Goal: Navigation & Orientation: Find specific page/section

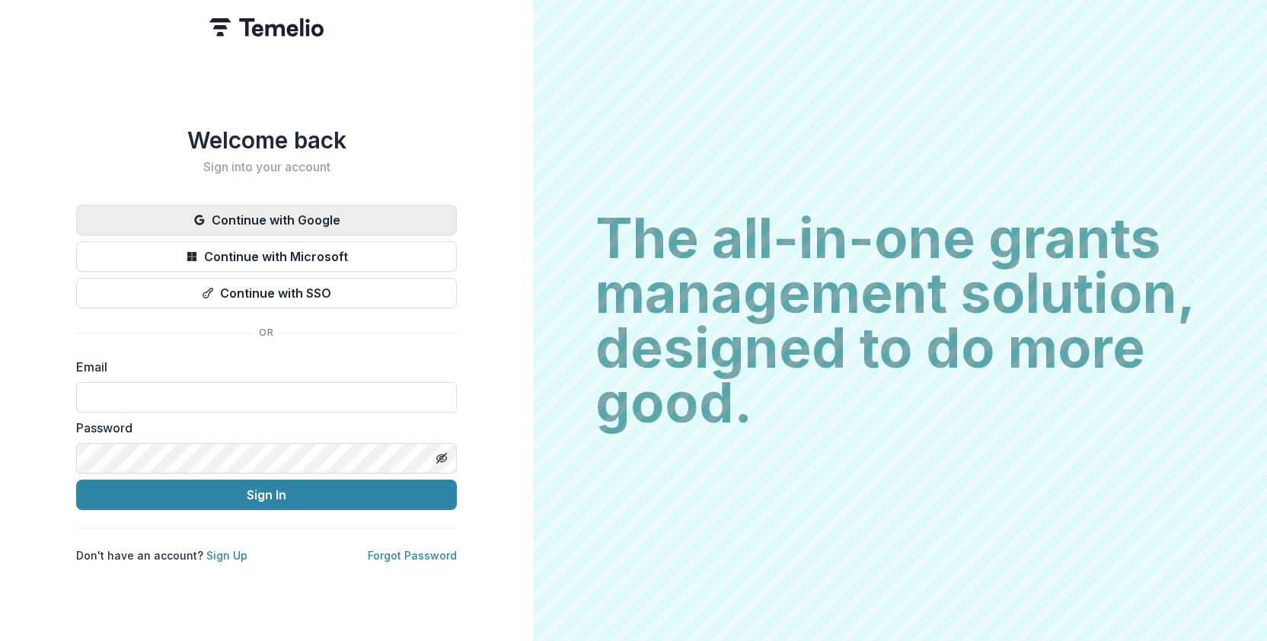
click at [324, 210] on button "Continue with Google" at bounding box center [266, 220] width 381 height 30
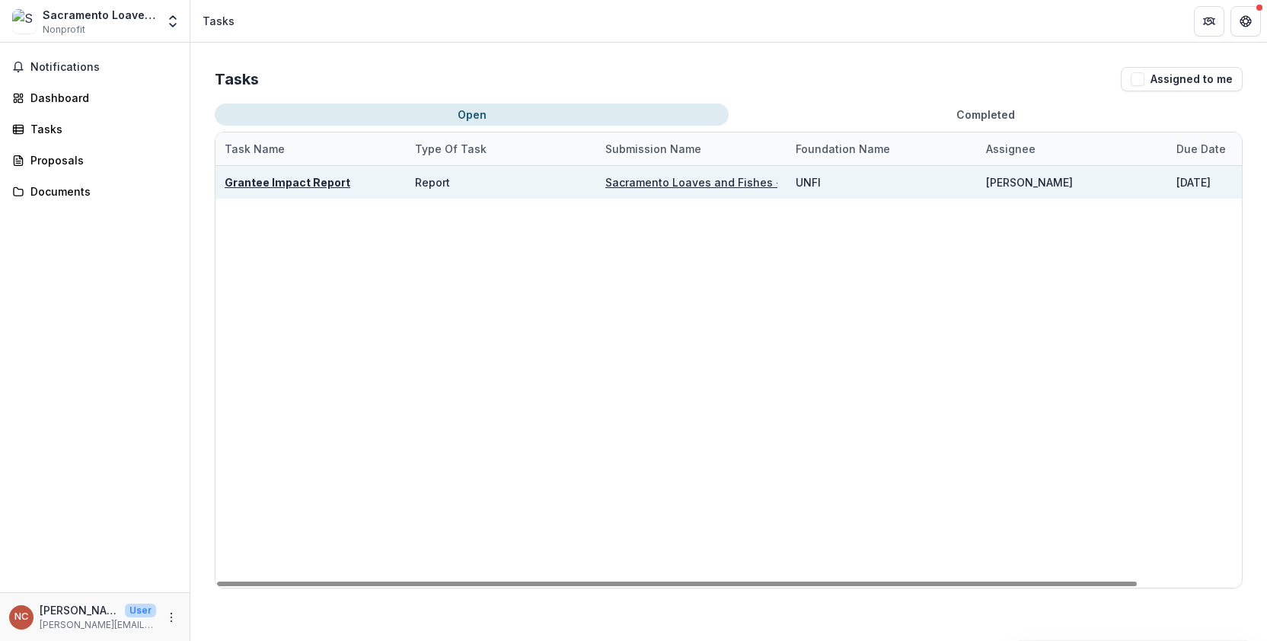
click at [296, 187] on u "Grantee Impact Report" at bounding box center [288, 182] width 126 height 13
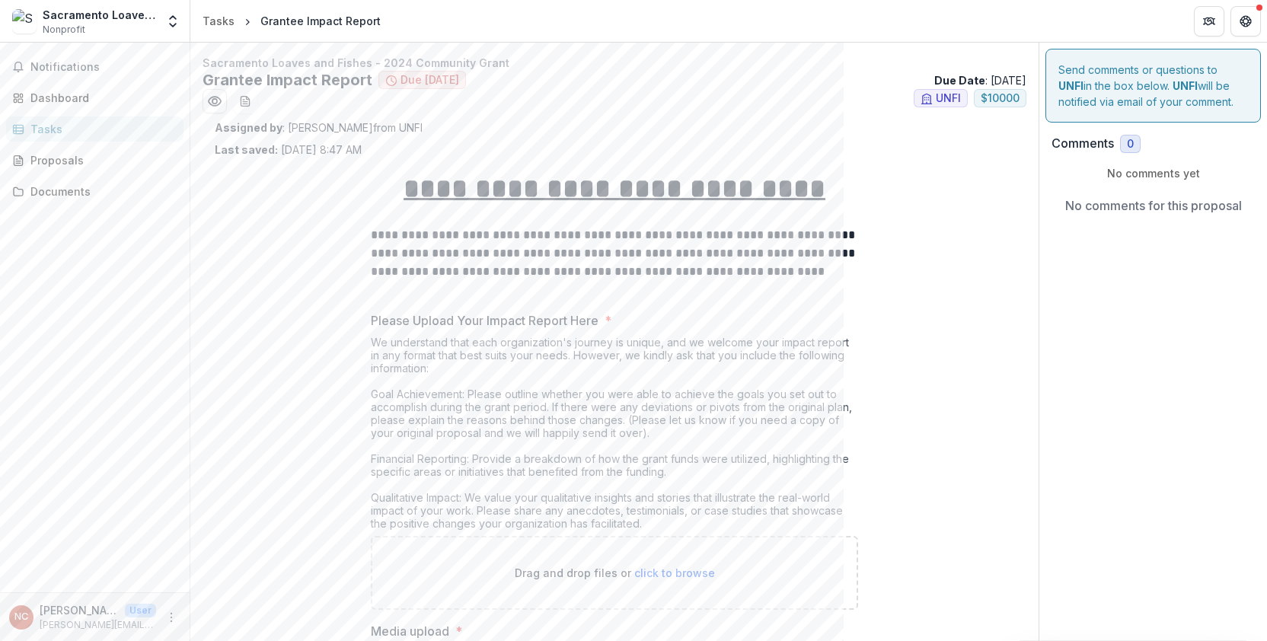
scroll to position [152, 0]
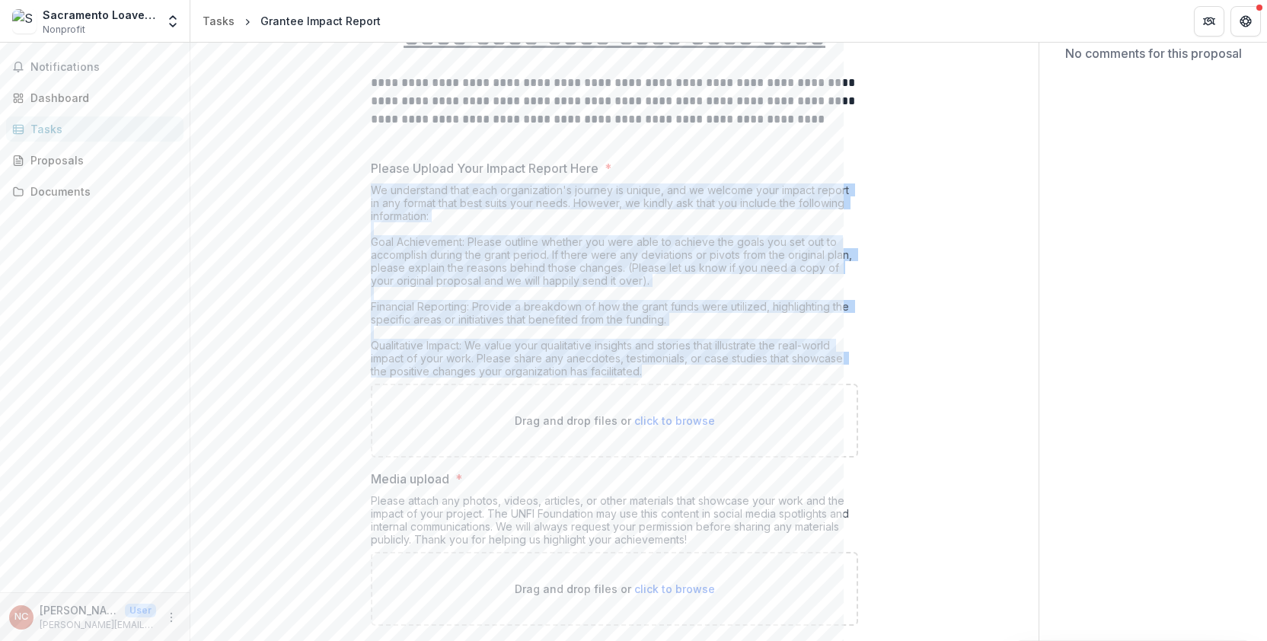
drag, startPoint x: 372, startPoint y: 189, endPoint x: 652, endPoint y: 368, distance: 332.8
click at [652, 368] on div "We understand that each organization's journey is unique, and we welcome your i…" at bounding box center [614, 283] width 487 height 200
copy div "We understand that each organization's journey is unique, and we welcome your i…"
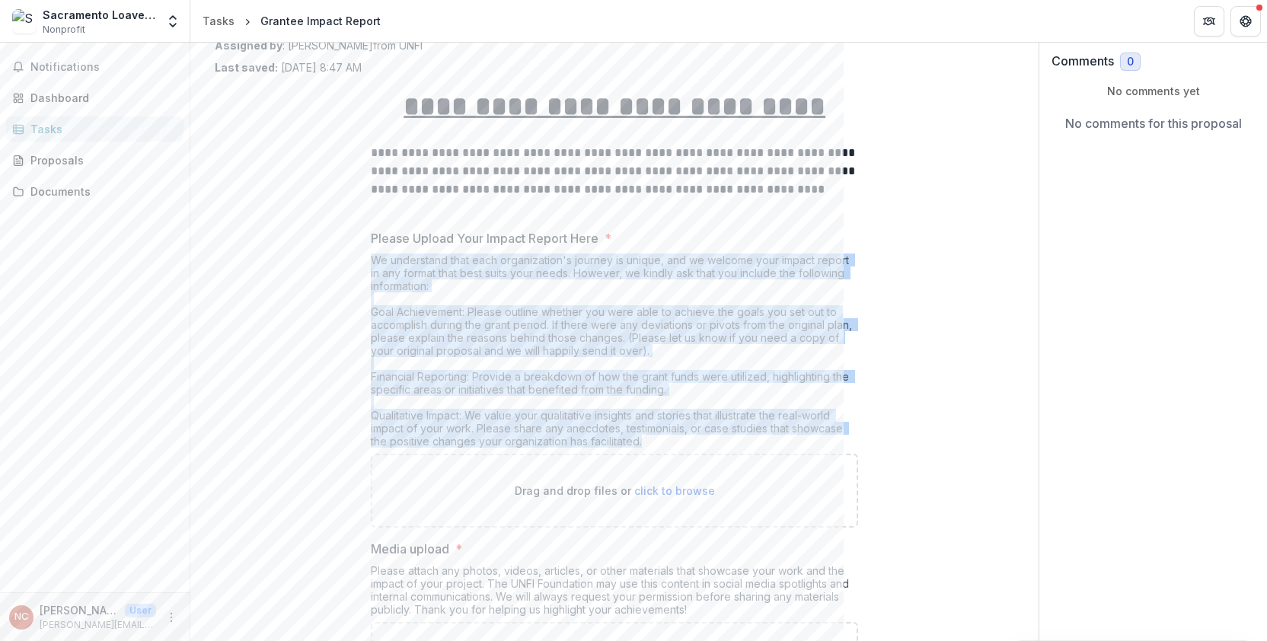
scroll to position [76, 0]
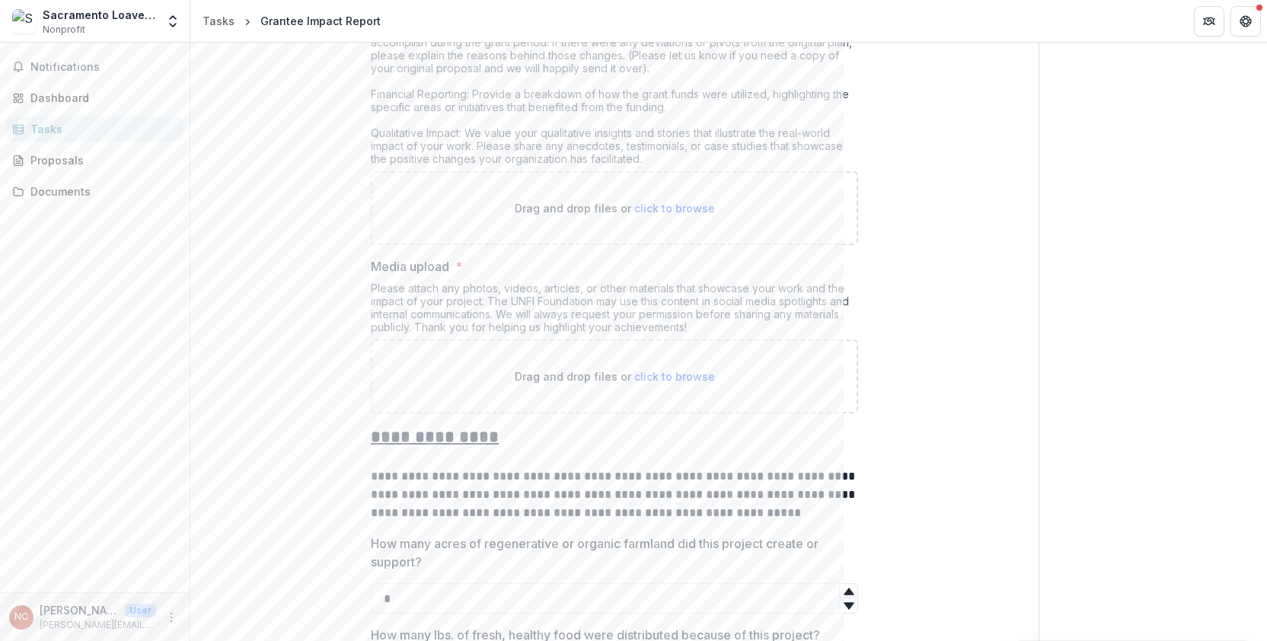
scroll to position [0, 0]
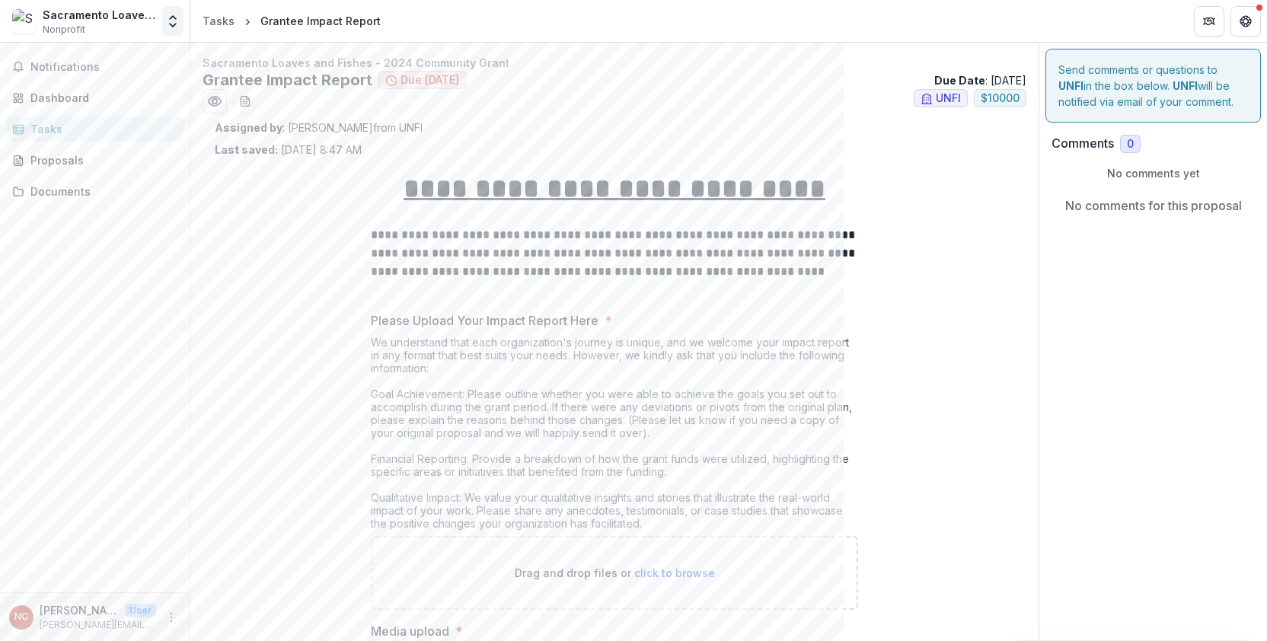
click at [176, 23] on icon "Open entity switcher" at bounding box center [172, 21] width 15 height 15
click at [169, 21] on icon "Open entity switcher" at bounding box center [172, 21] width 15 height 15
click at [74, 63] on link "Team Settings" at bounding box center [95, 58] width 183 height 25
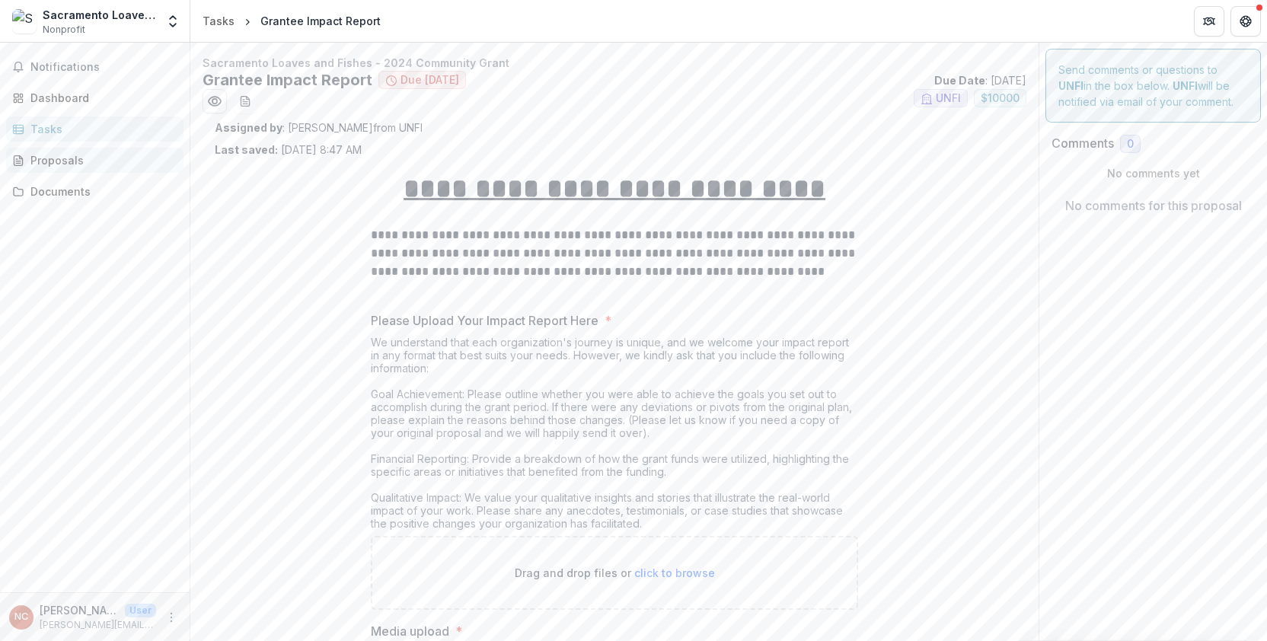
click at [68, 160] on div "Proposals" at bounding box center [100, 160] width 141 height 16
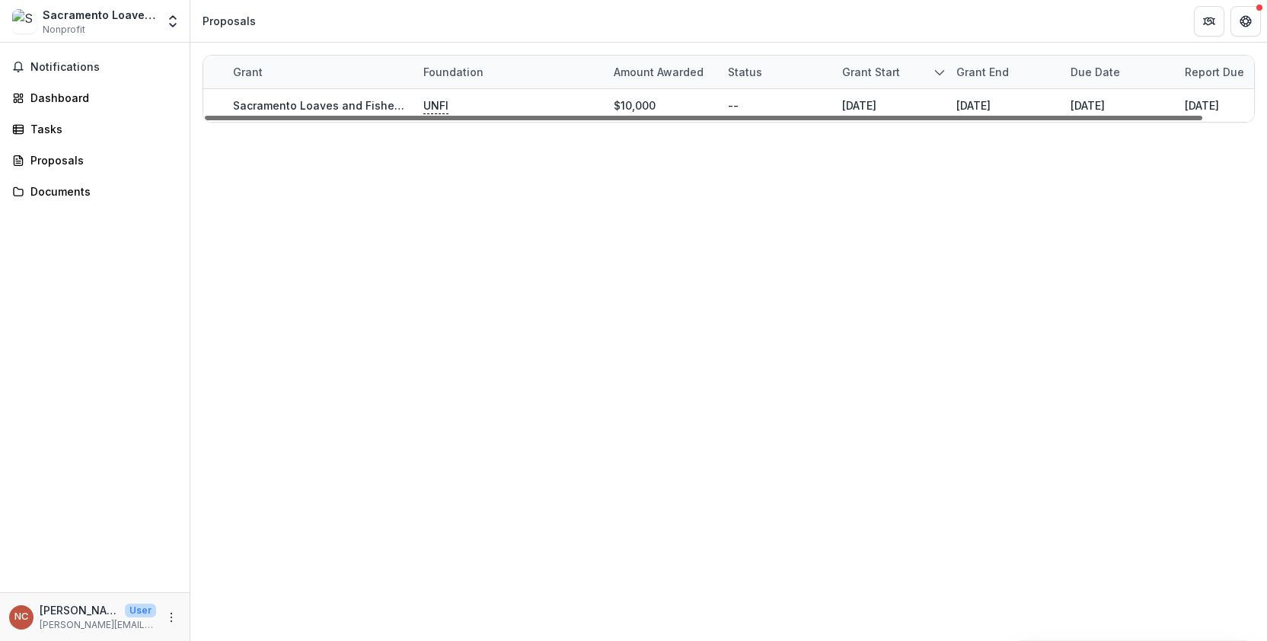
scroll to position [0, 53]
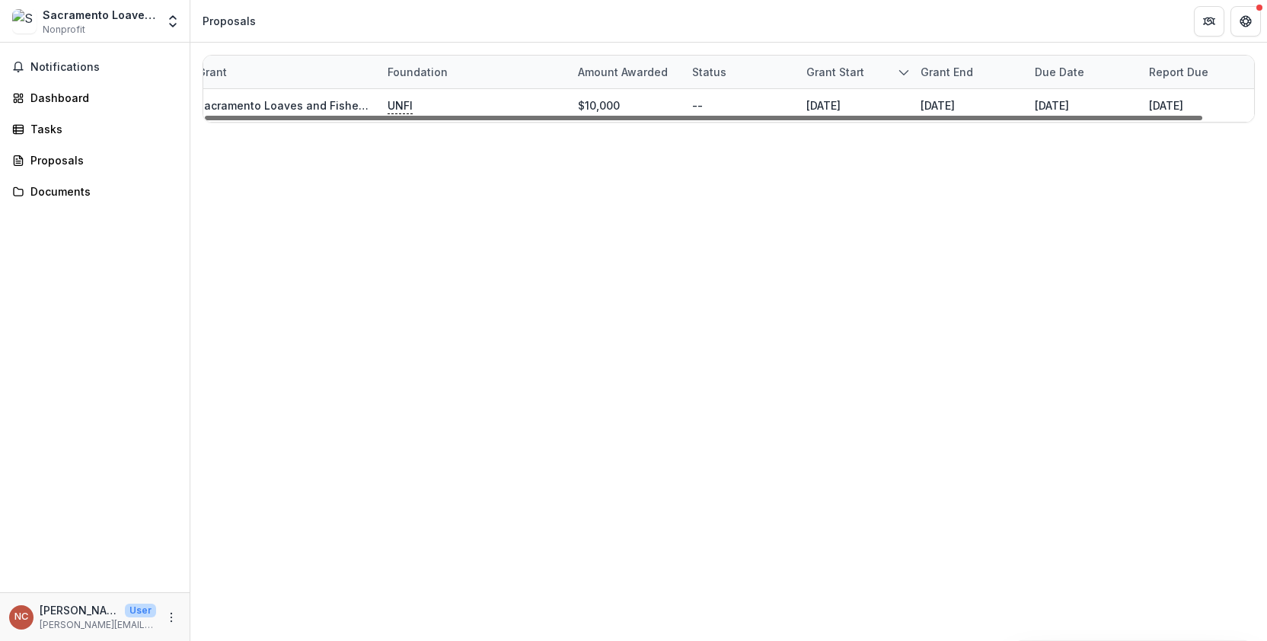
drag, startPoint x: 1156, startPoint y: 119, endPoint x: 1211, endPoint y: 111, distance: 55.3
click at [1202, 116] on div at bounding box center [703, 118] width 997 height 5
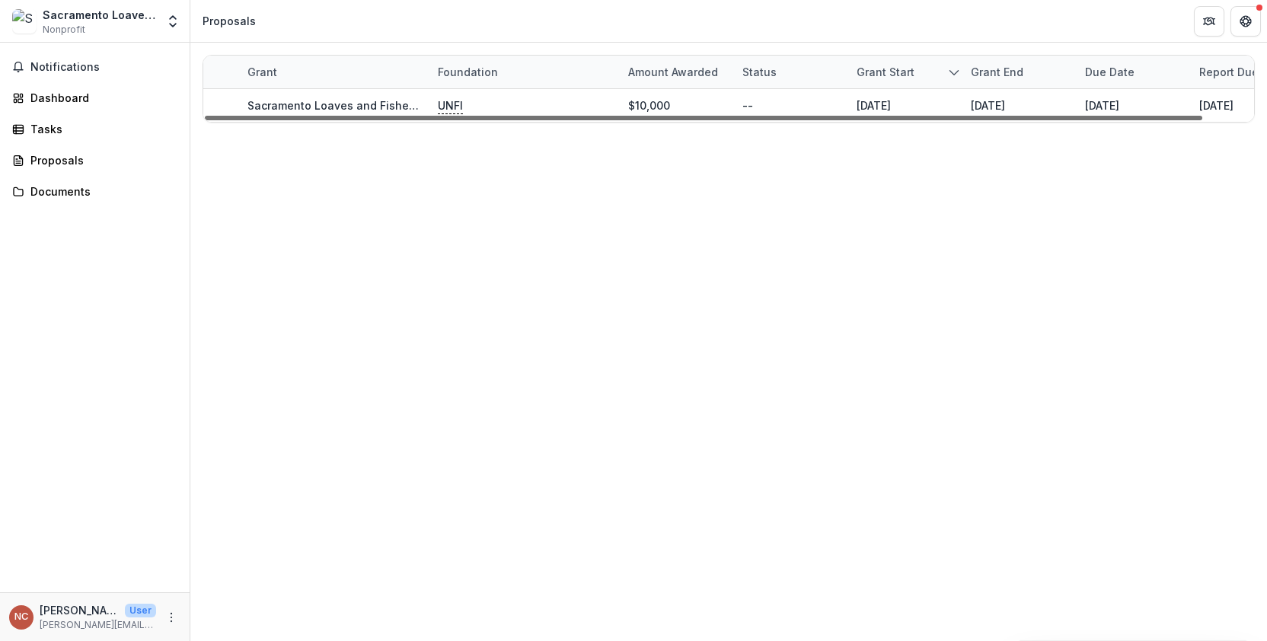
scroll to position [0, 0]
drag, startPoint x: 712, startPoint y: 118, endPoint x: 632, endPoint y: 120, distance: 79.9
click at [632, 120] on div at bounding box center [703, 118] width 997 height 5
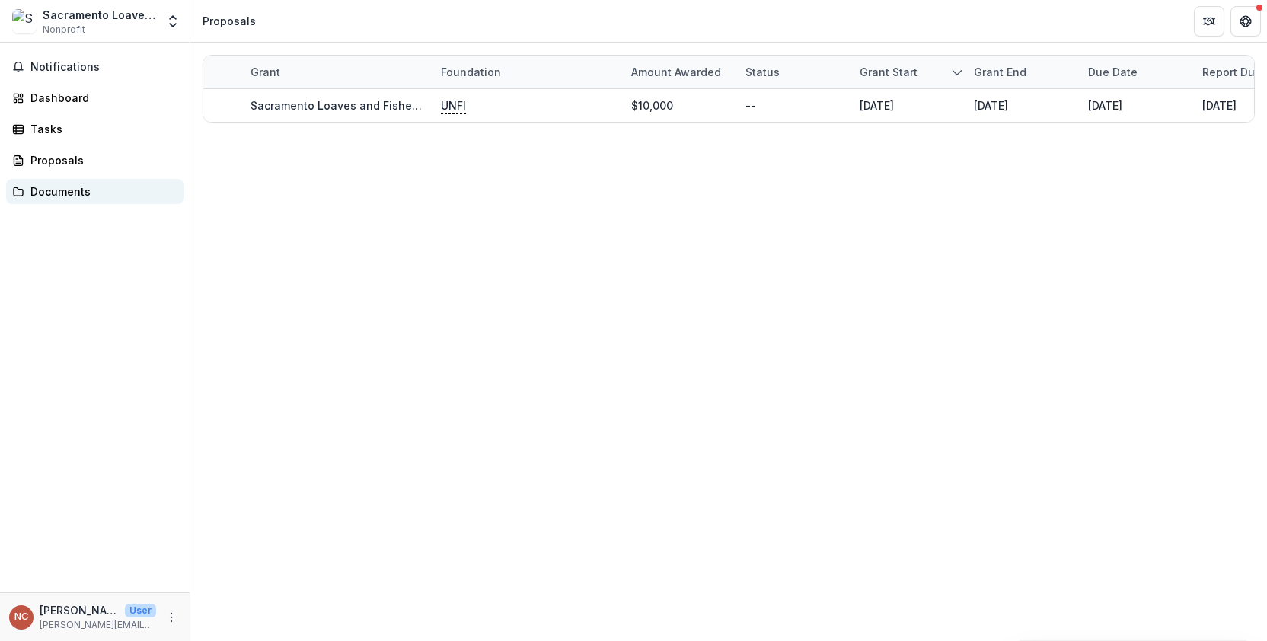
click at [74, 185] on div "Documents" at bounding box center [100, 191] width 141 height 16
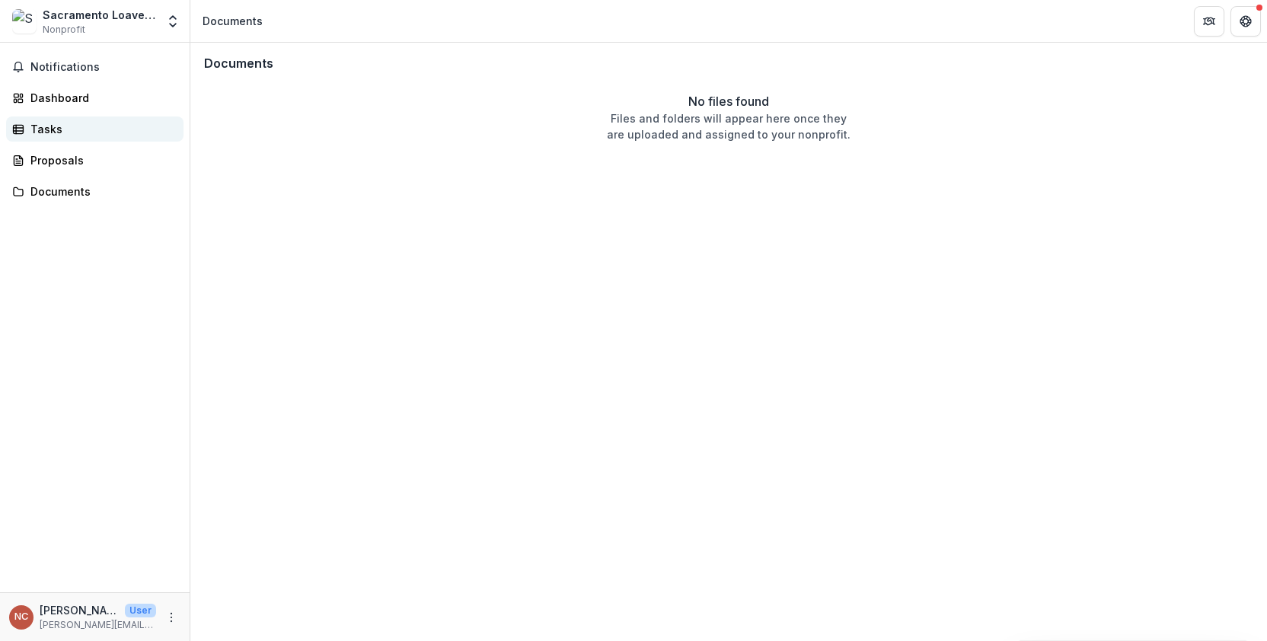
click at [62, 123] on div "Tasks" at bounding box center [100, 129] width 141 height 16
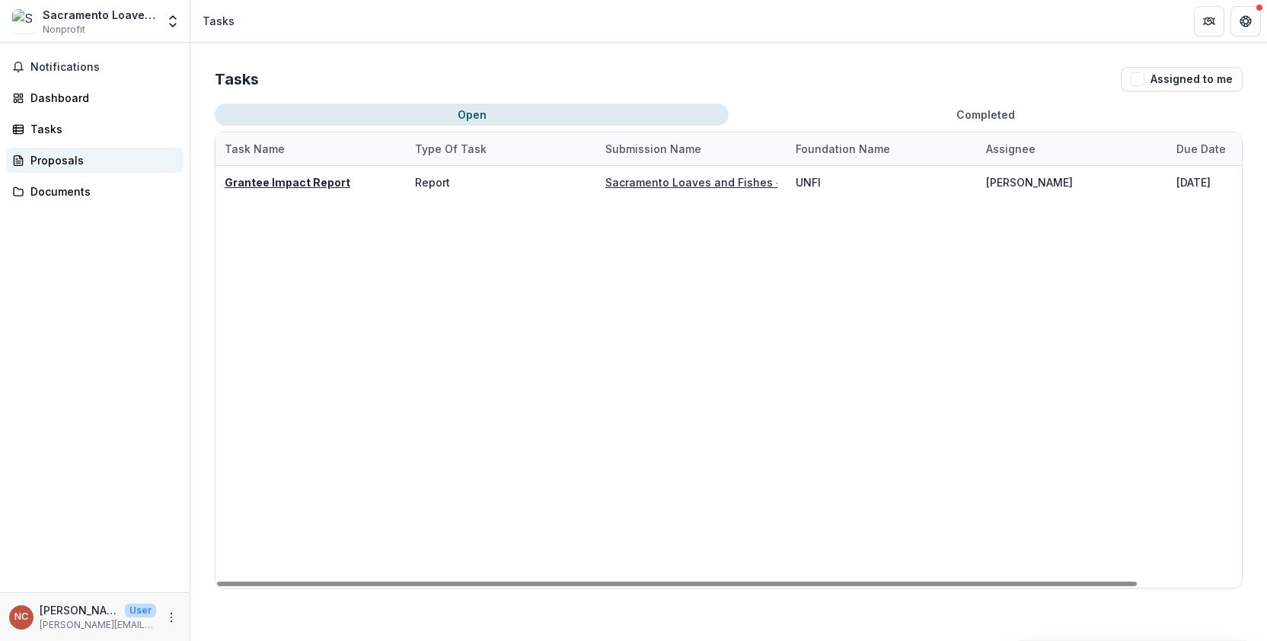
click at [75, 163] on div "Proposals" at bounding box center [100, 160] width 141 height 16
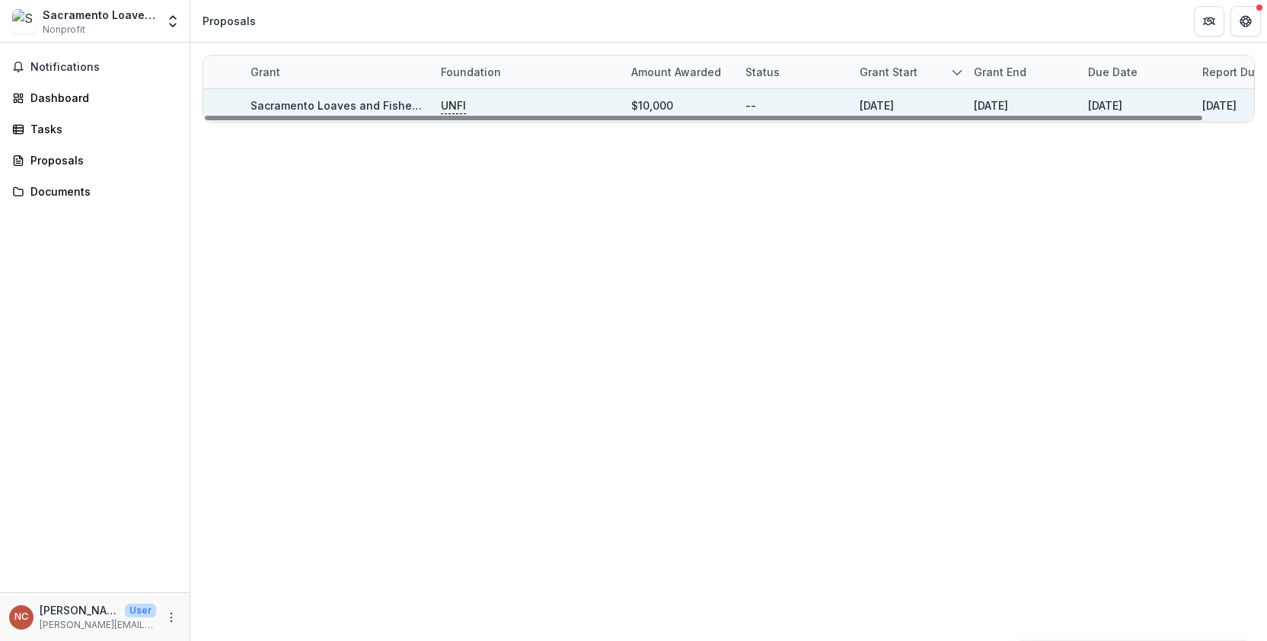
click at [409, 104] on link "Sacramento Loaves and Fishes - 2024 Community Grant" at bounding box center [401, 105] width 302 height 13
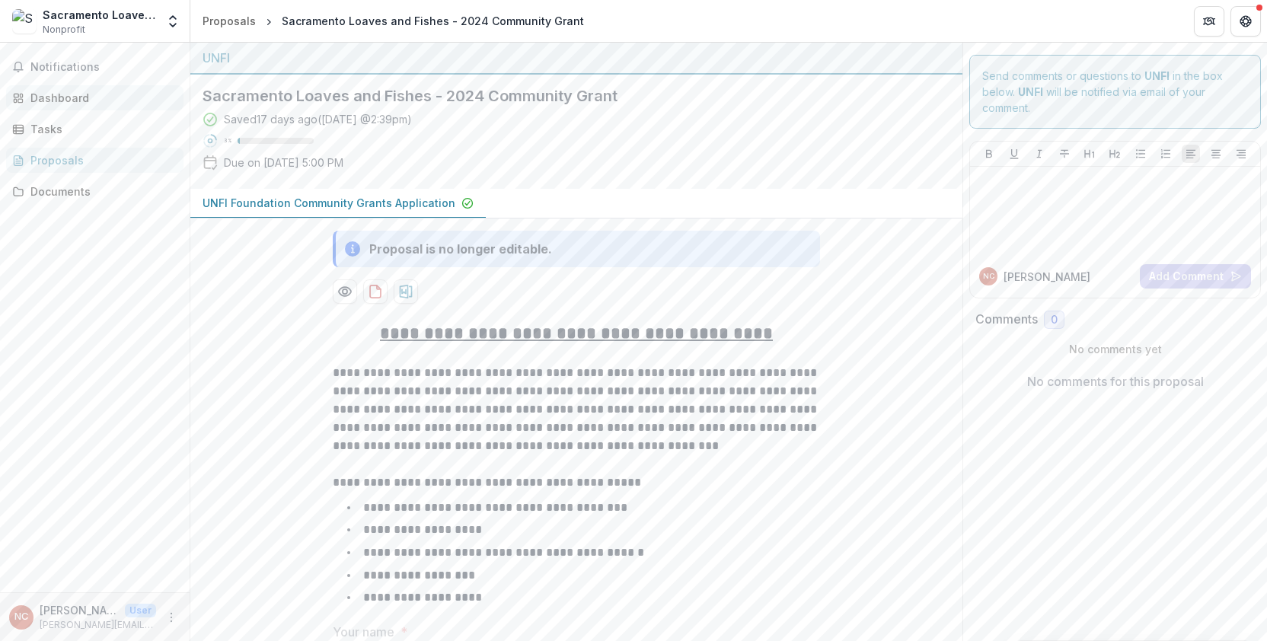
click at [42, 94] on div "Dashboard" at bounding box center [100, 98] width 141 height 16
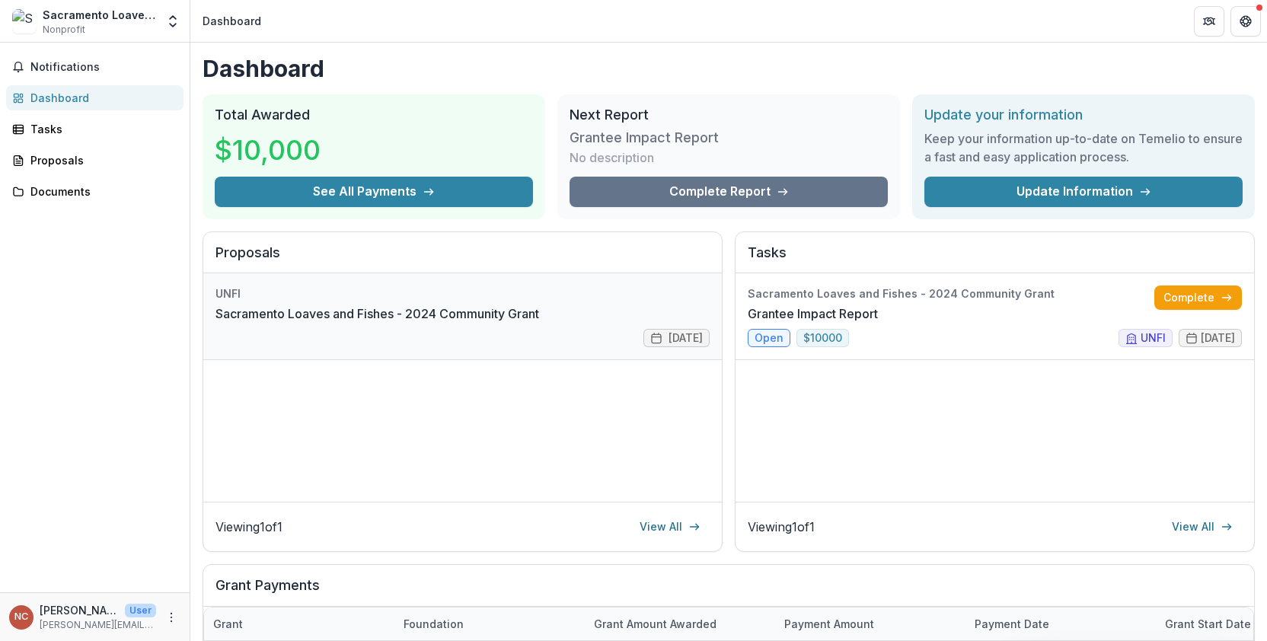
click at [539, 323] on link "Sacramento Loaves and Fishes - 2024 Community Grant" at bounding box center [377, 313] width 324 height 18
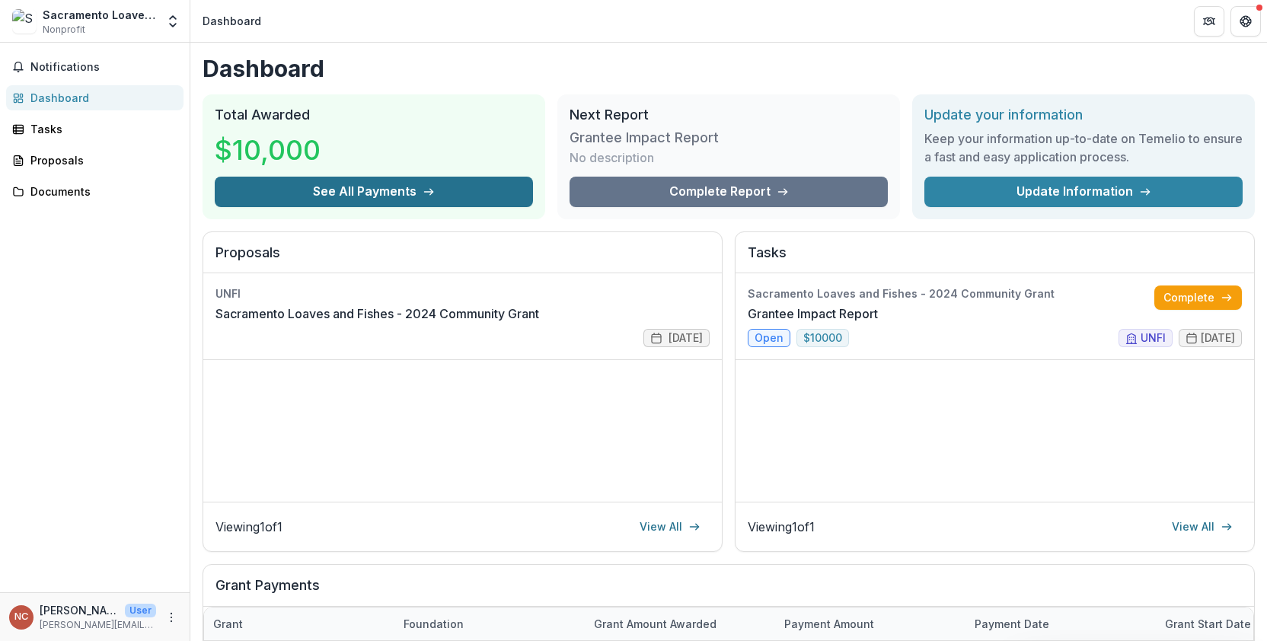
click at [432, 193] on icon "button" at bounding box center [428, 192] width 12 height 12
